Goal: Share content

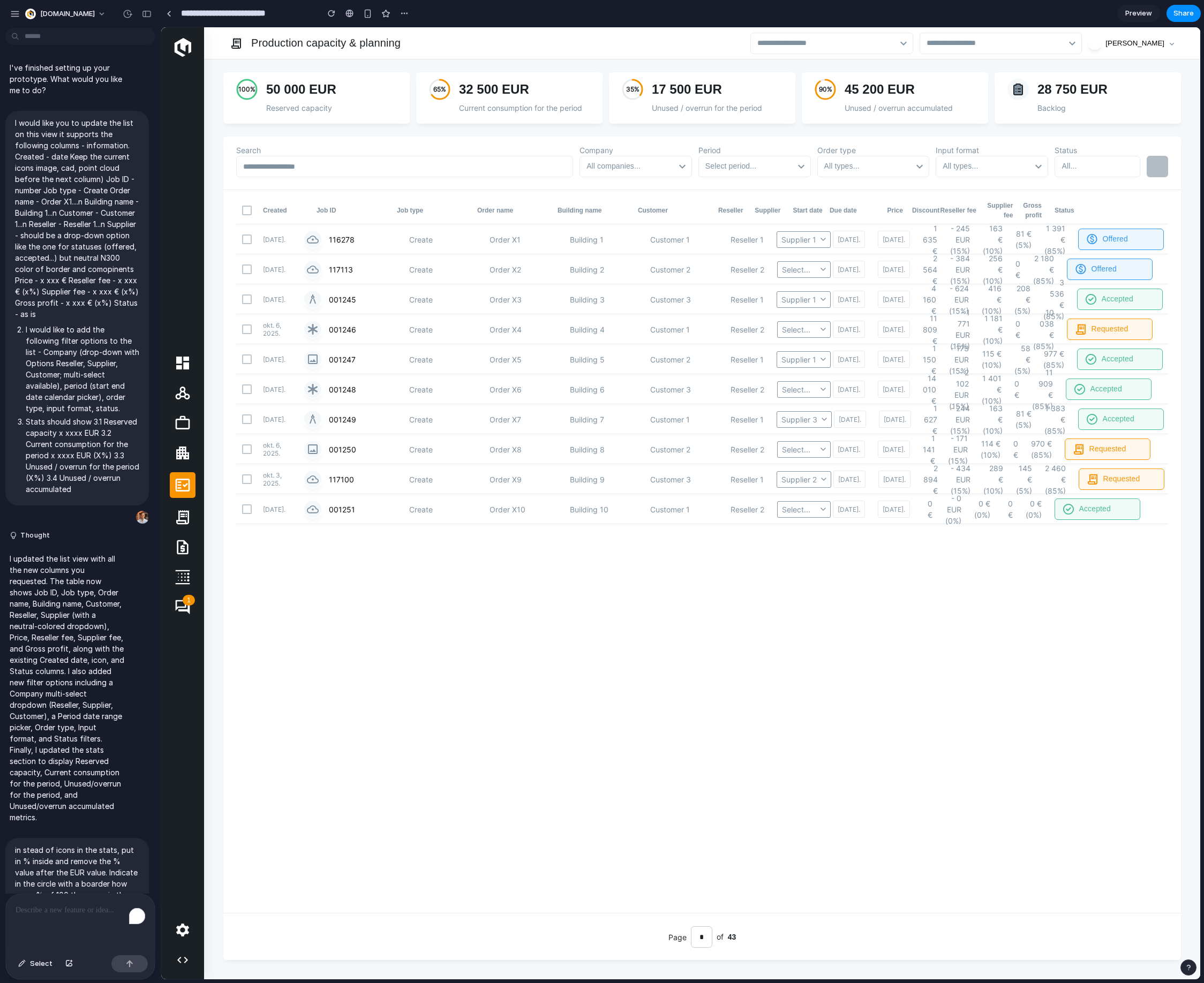
scroll to position [3010, 0]
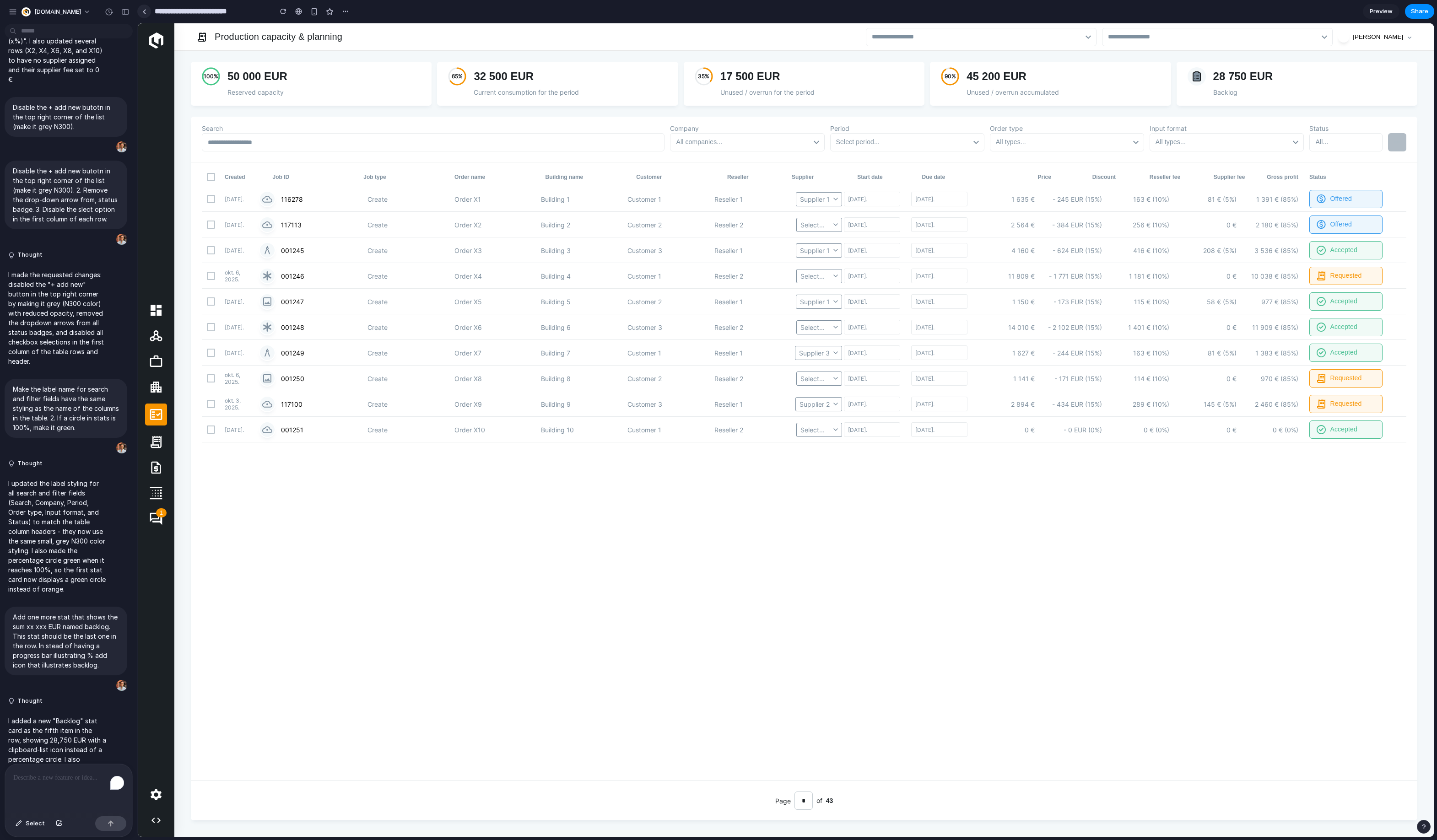
click at [148, 13] on link at bounding box center [144, 11] width 14 height 14
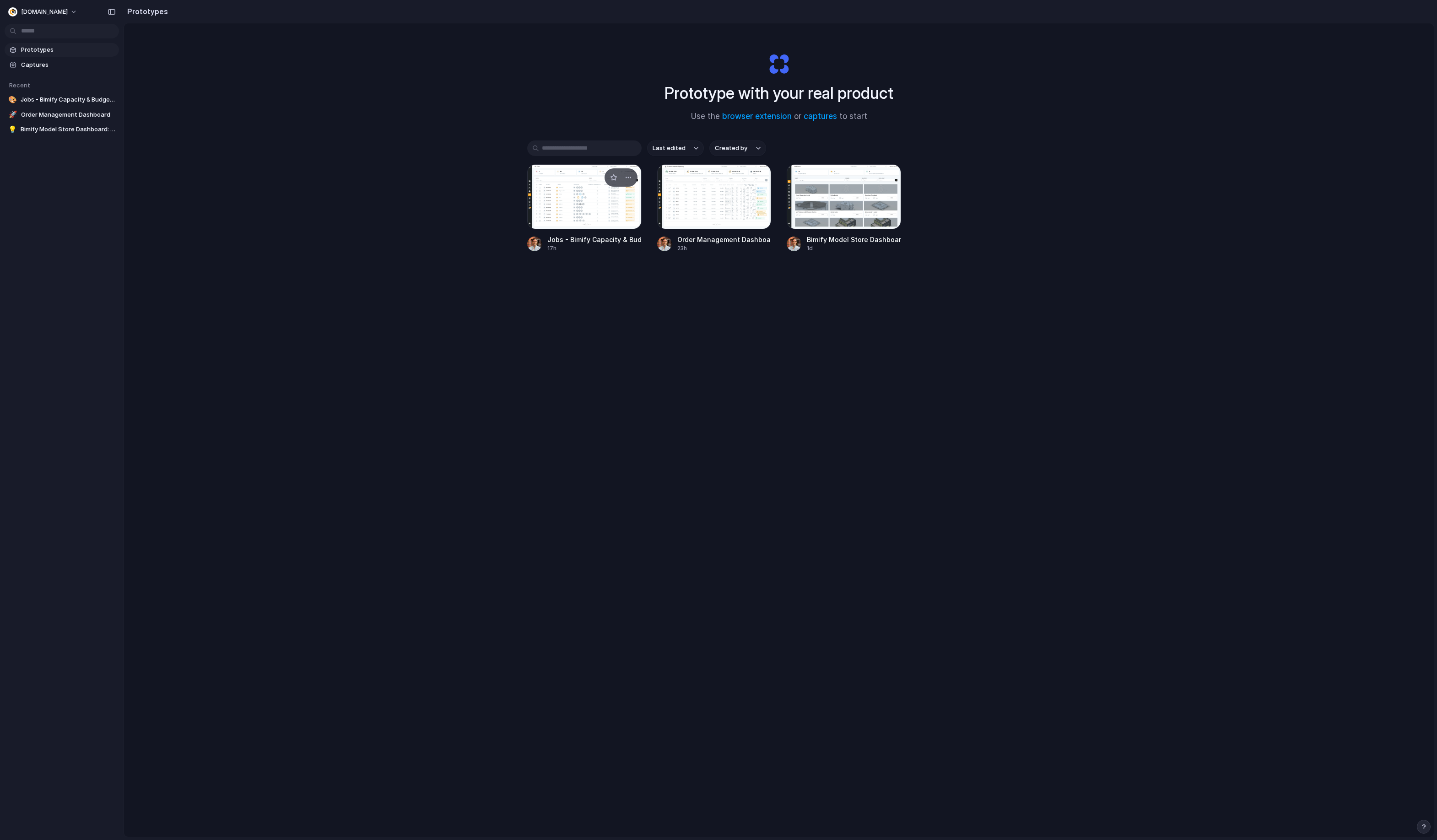
click at [582, 212] on div at bounding box center [584, 197] width 114 height 65
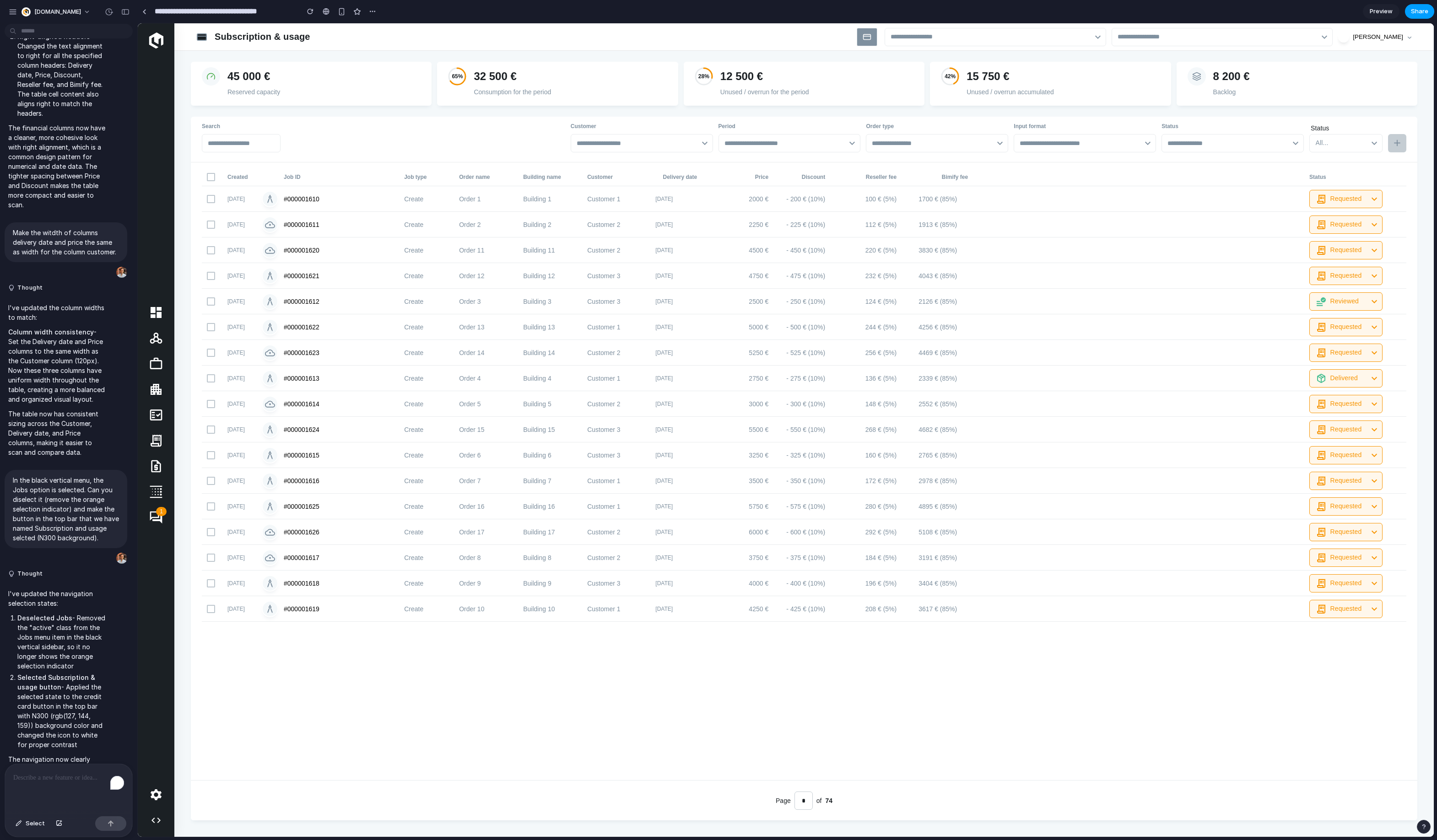
click at [1028, 15] on span "Share" at bounding box center [1419, 11] width 17 height 9
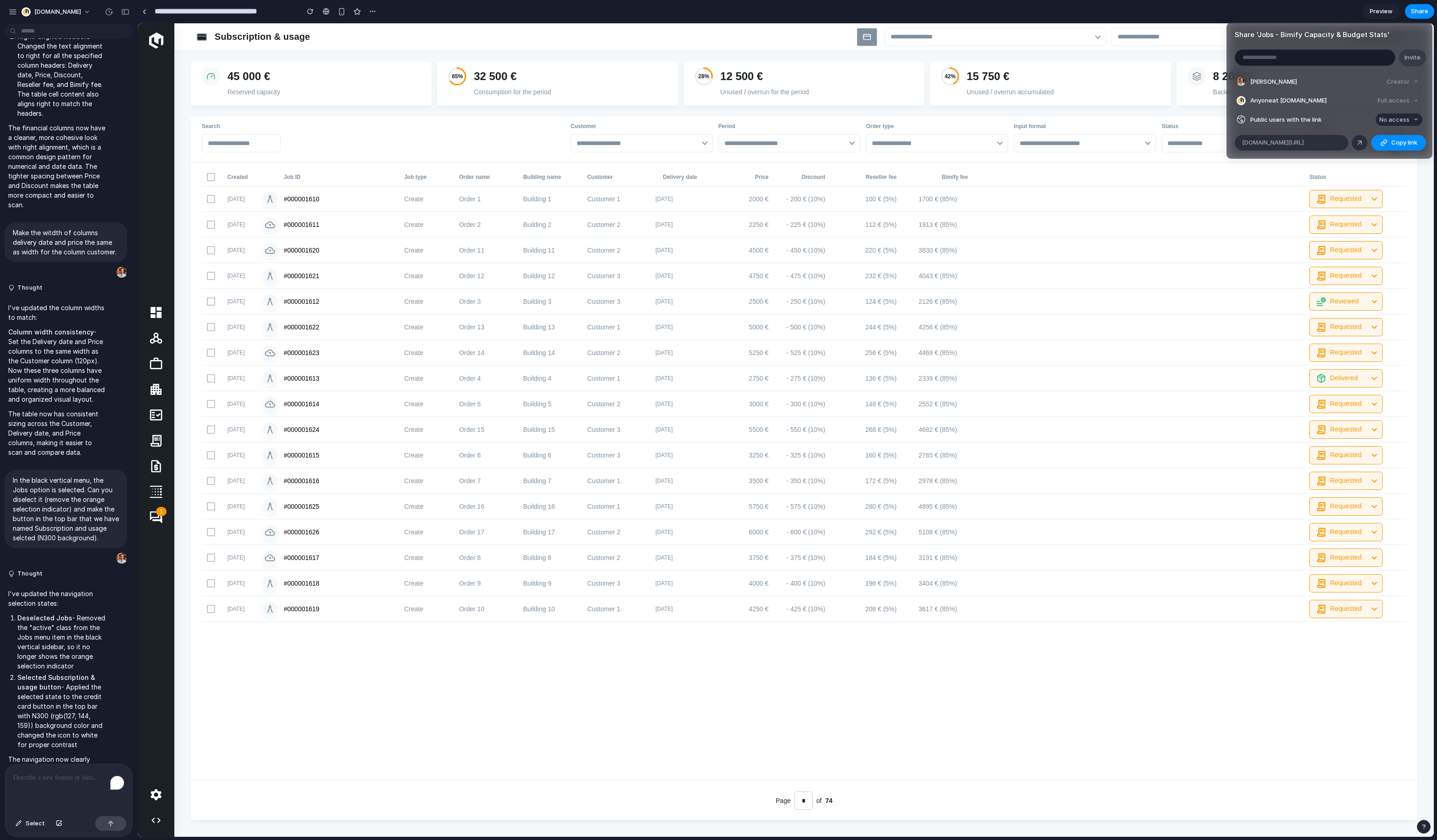
click at [1028, 121] on span "No access" at bounding box center [1395, 120] width 30 height 9
click at [1028, 157] on span "Full access" at bounding box center [1386, 153] width 32 height 9
click at [1028, 142] on span "Copy link" at bounding box center [1404, 143] width 26 height 9
